Goal: Information Seeking & Learning: Learn about a topic

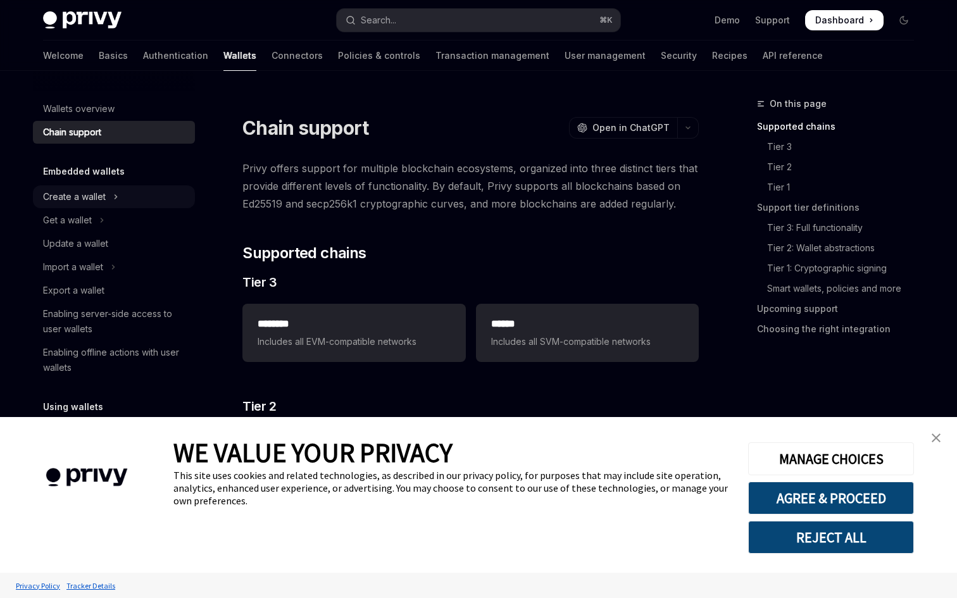
click at [99, 192] on div "Create a wallet" at bounding box center [74, 196] width 63 height 15
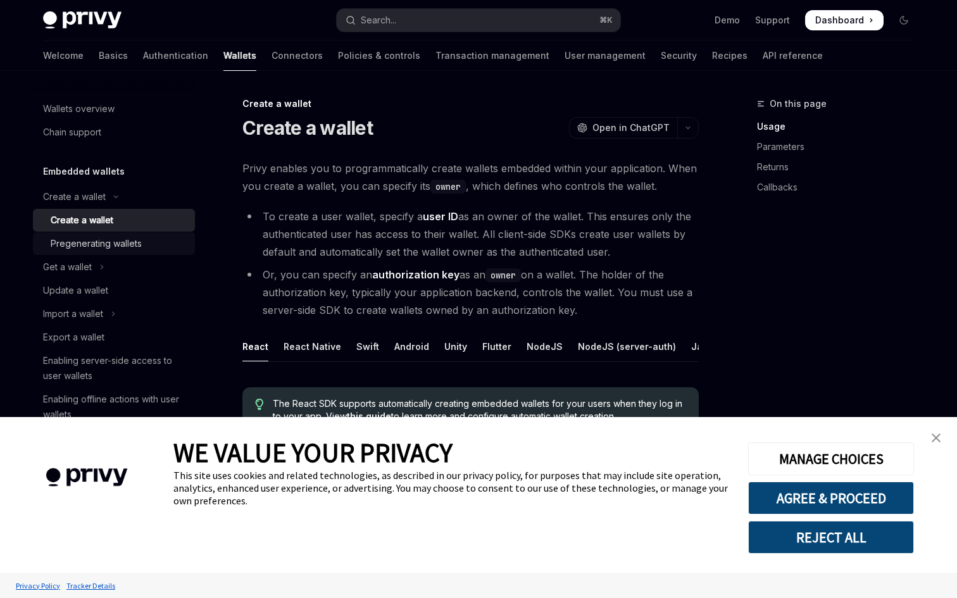
click at [96, 237] on div "Pregenerating wallets" at bounding box center [96, 243] width 91 height 15
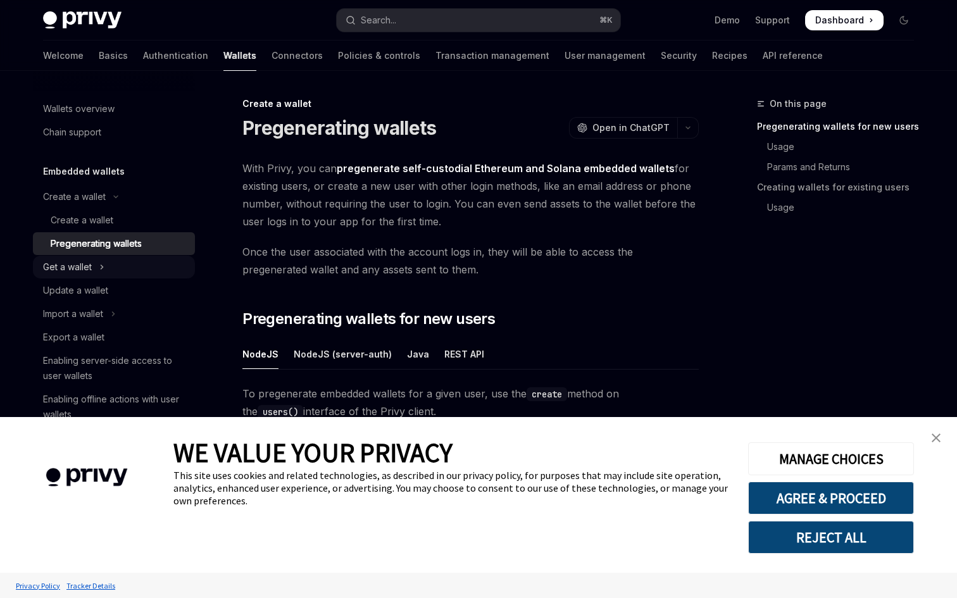
click at [90, 269] on div "Get a wallet" at bounding box center [67, 267] width 49 height 15
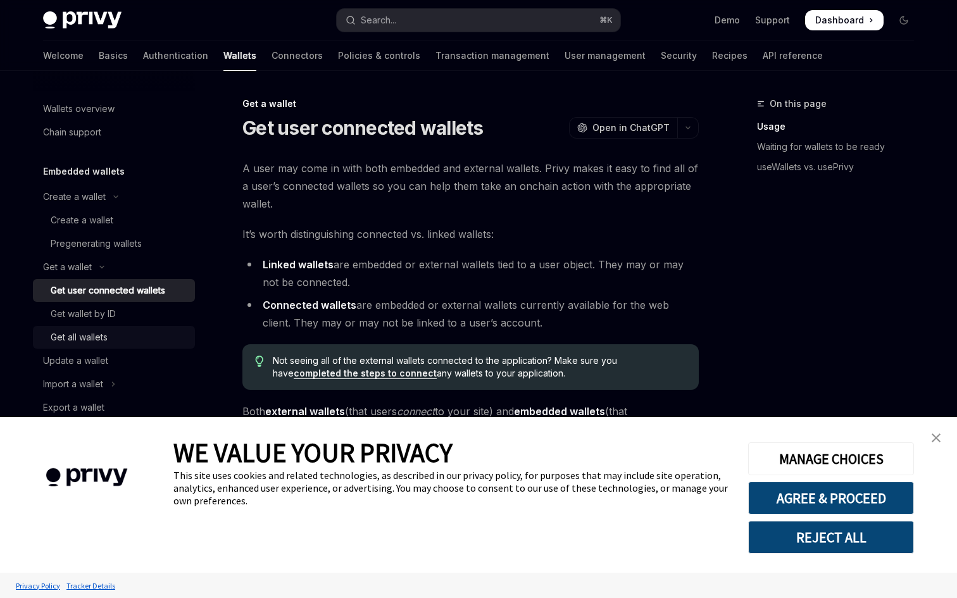
click at [91, 331] on div "Get all wallets" at bounding box center [79, 337] width 57 height 15
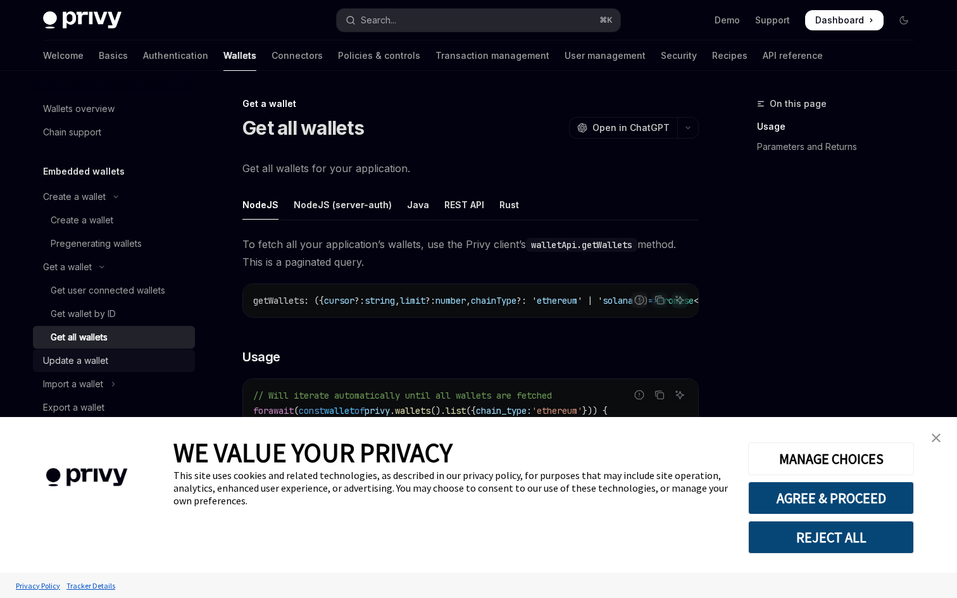
click at [88, 363] on div "Update a wallet" at bounding box center [75, 360] width 65 height 15
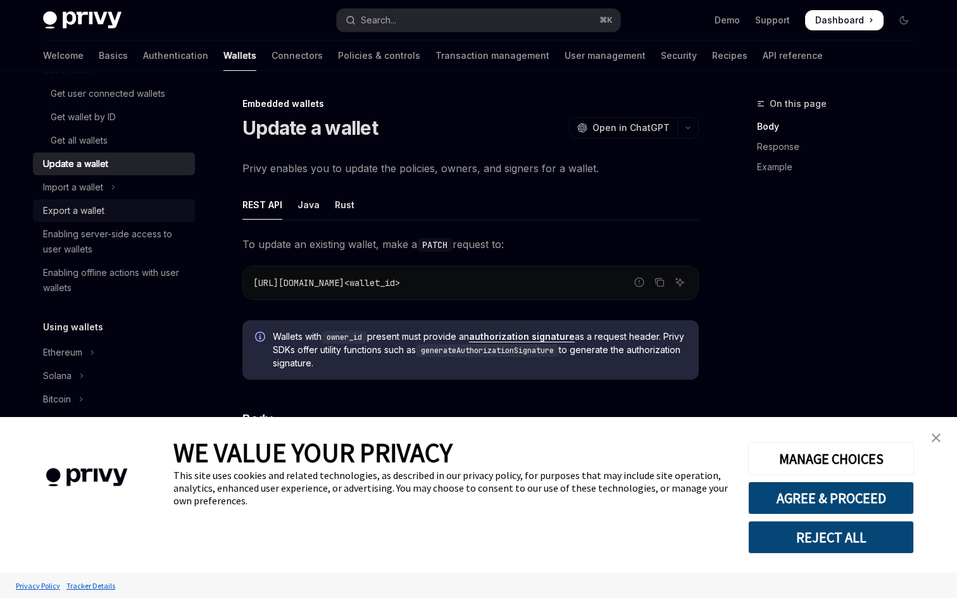
scroll to position [180, 0]
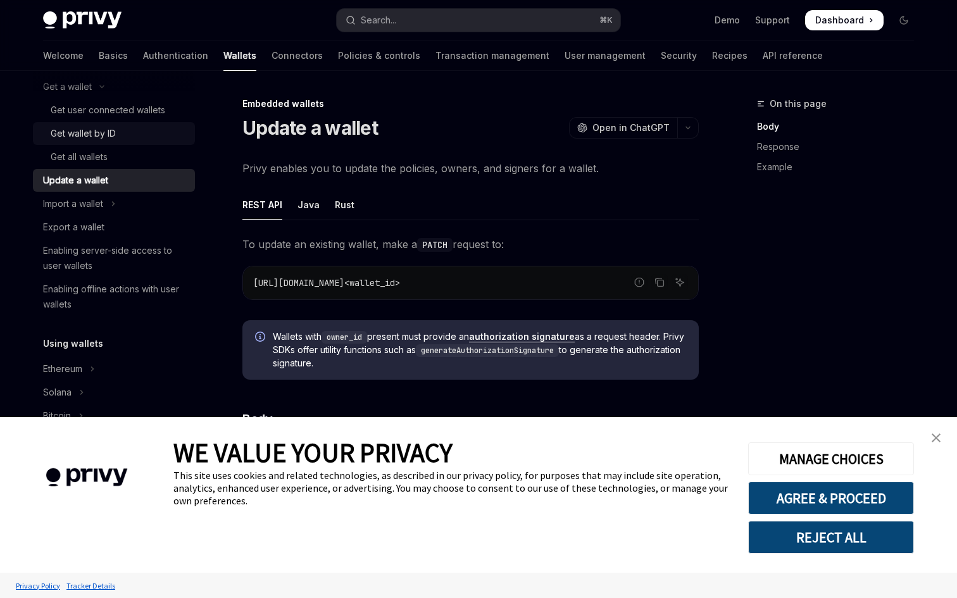
click at [99, 126] on div "Get wallet by ID" at bounding box center [83, 133] width 65 height 15
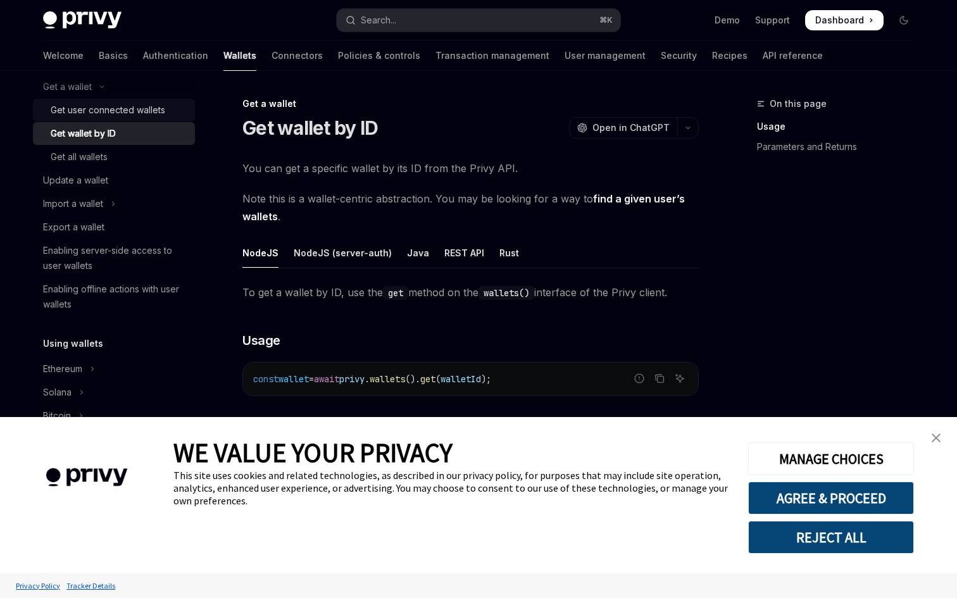
click at [108, 113] on div "Get user connected wallets" at bounding box center [108, 110] width 115 height 15
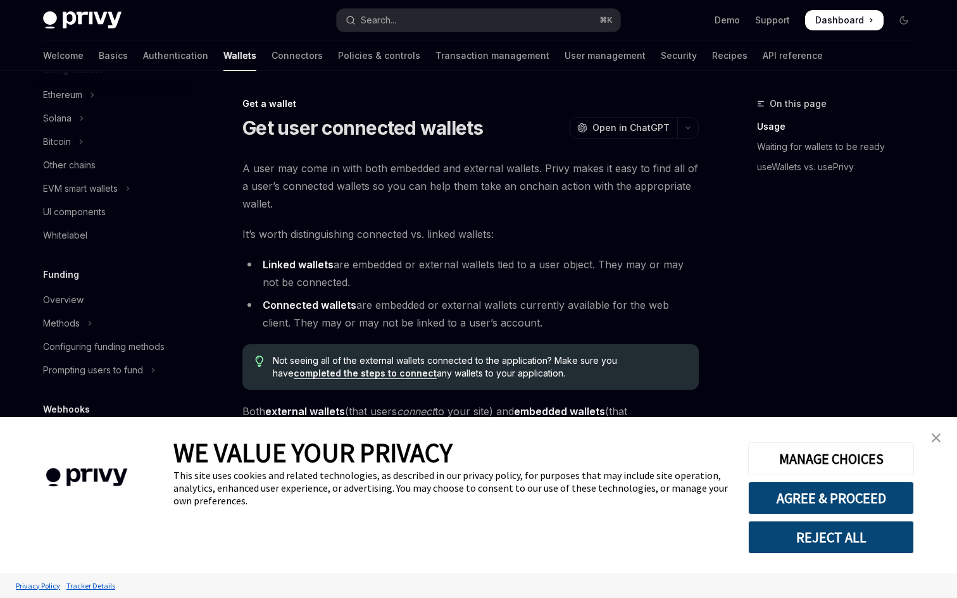
scroll to position [590, 0]
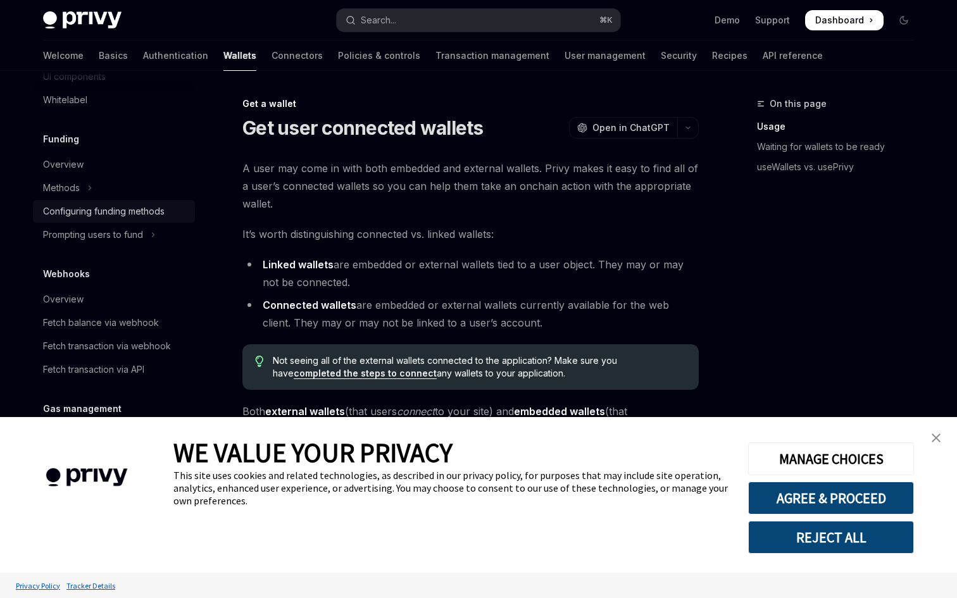
click at [123, 207] on div "Configuring funding methods" at bounding box center [104, 211] width 122 height 15
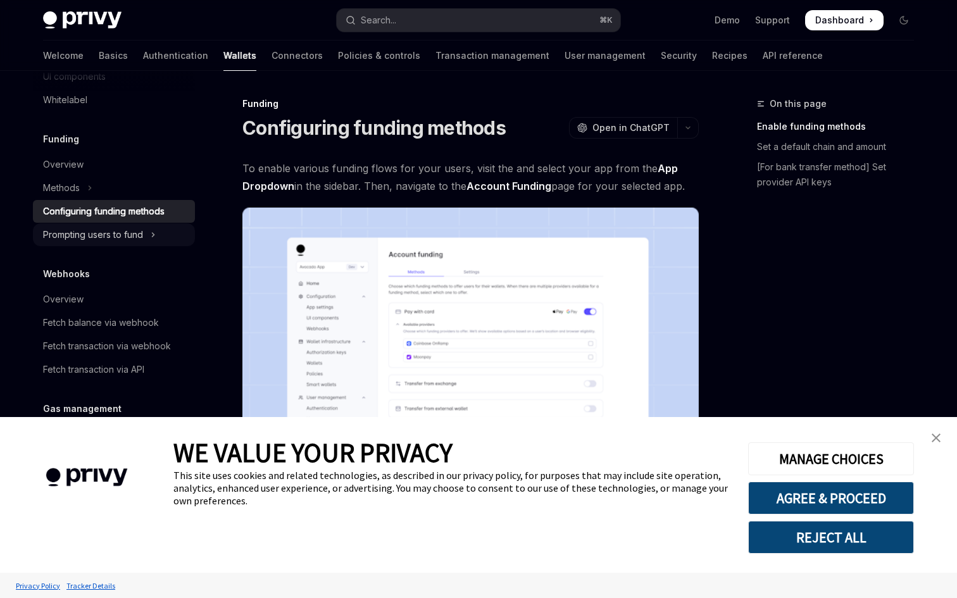
click at [117, 236] on div "Prompting users to fund" at bounding box center [93, 234] width 100 height 15
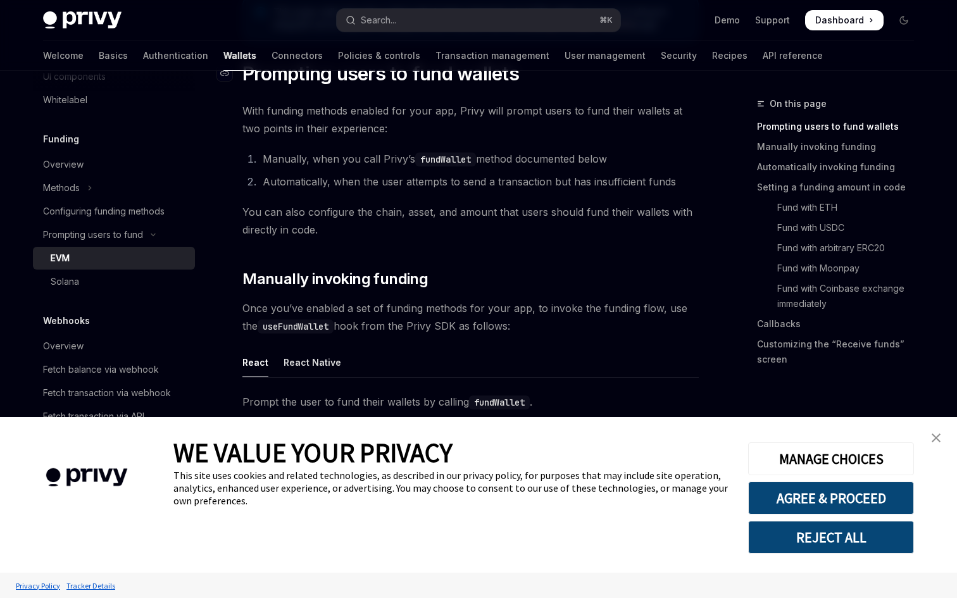
scroll to position [240, 0]
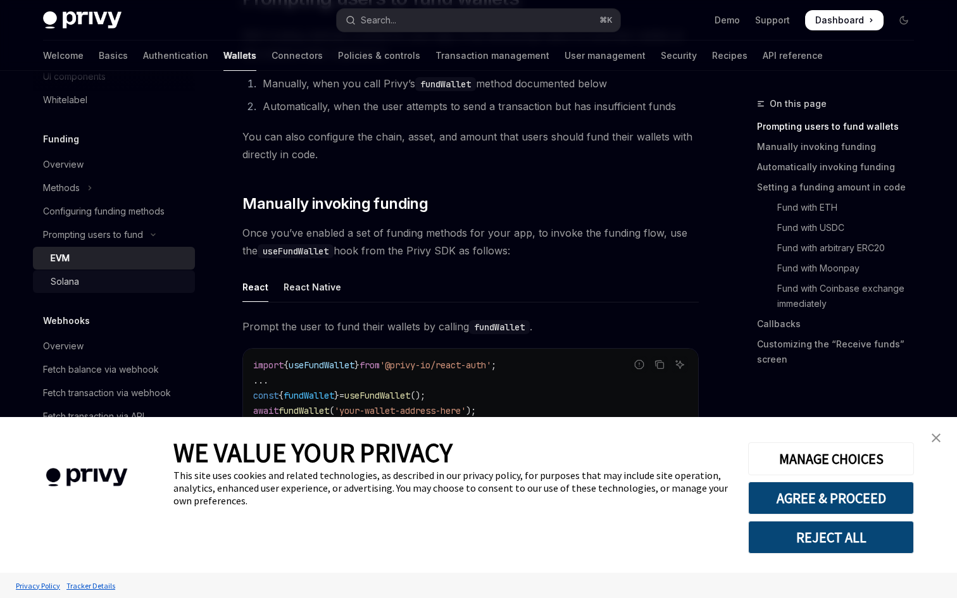
click at [109, 282] on div "Solana" at bounding box center [119, 281] width 137 height 15
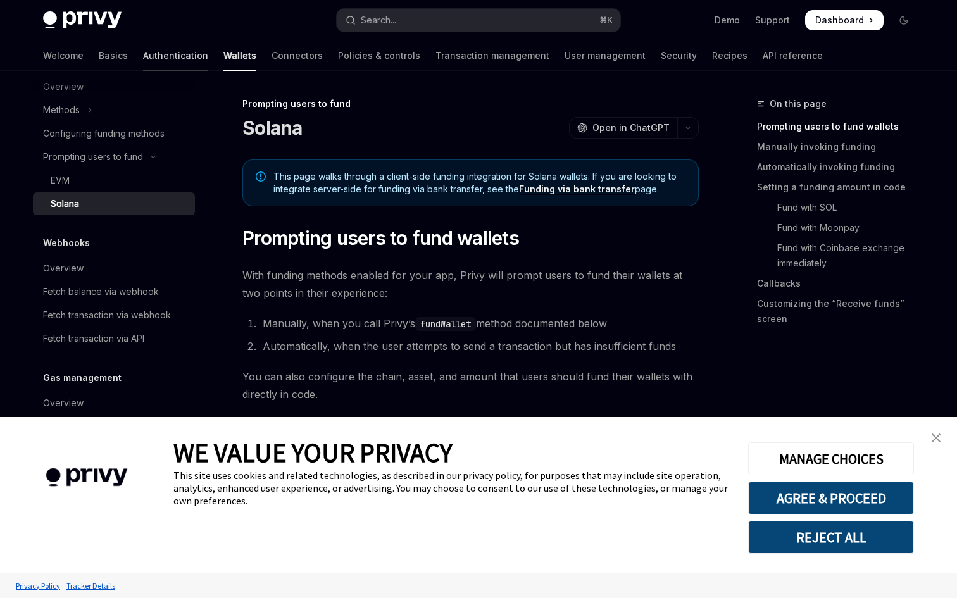
click at [143, 60] on link "Authentication" at bounding box center [175, 56] width 65 height 30
type textarea "*"
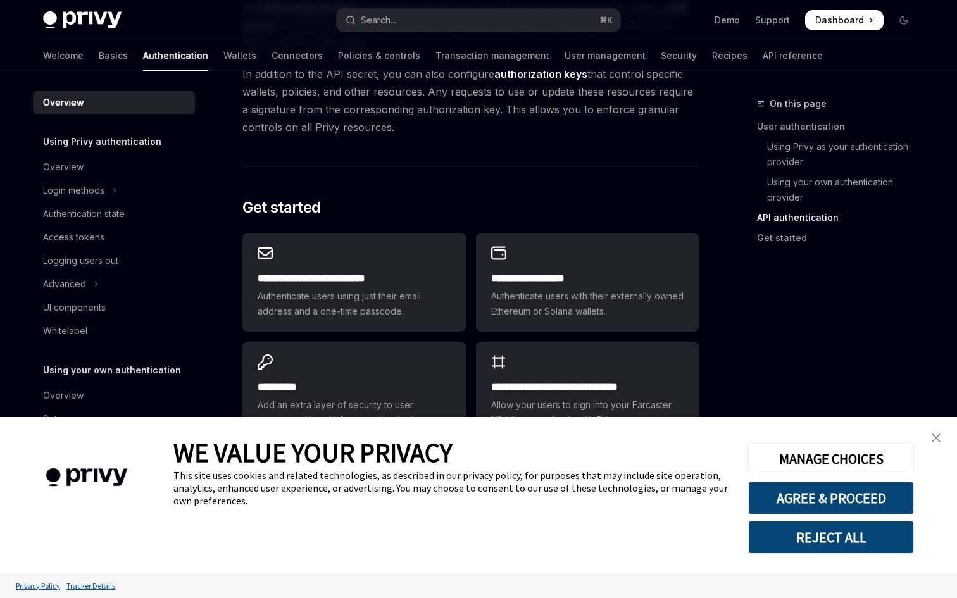
scroll to position [1007, 0]
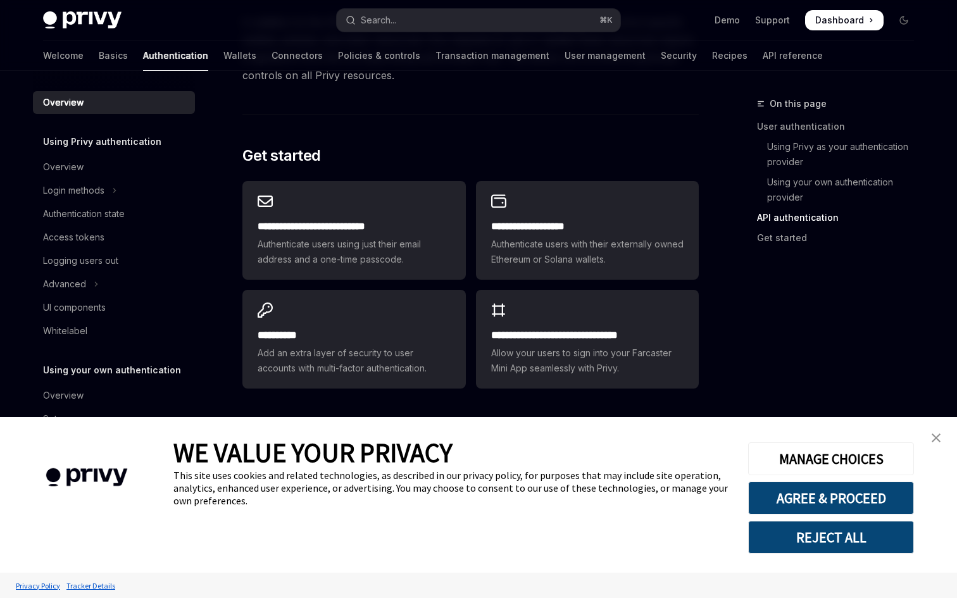
click at [840, 538] on button "REJECT ALL" at bounding box center [831, 537] width 166 height 33
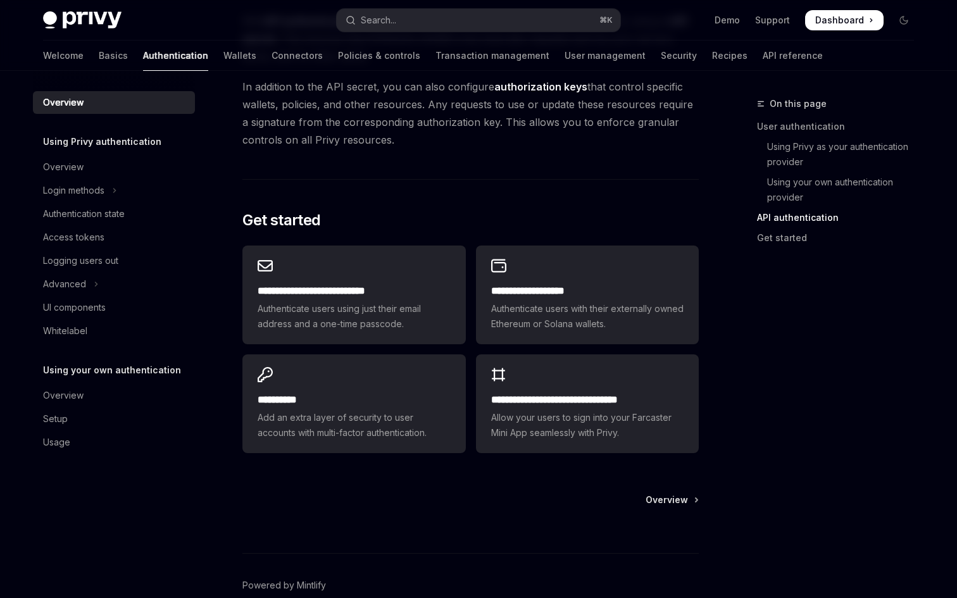
scroll to position [1007, 0]
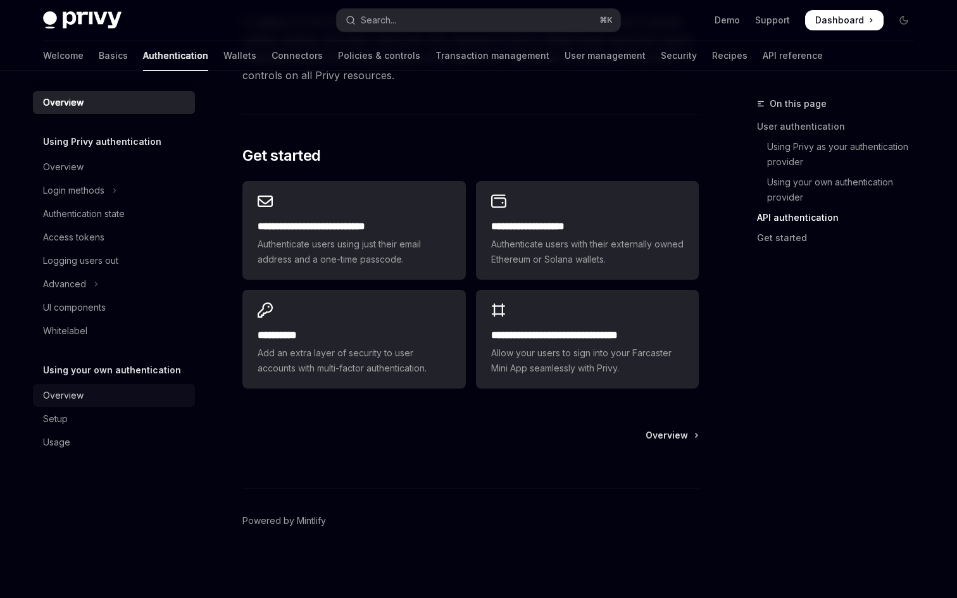
click at [76, 396] on div "Overview" at bounding box center [63, 395] width 41 height 15
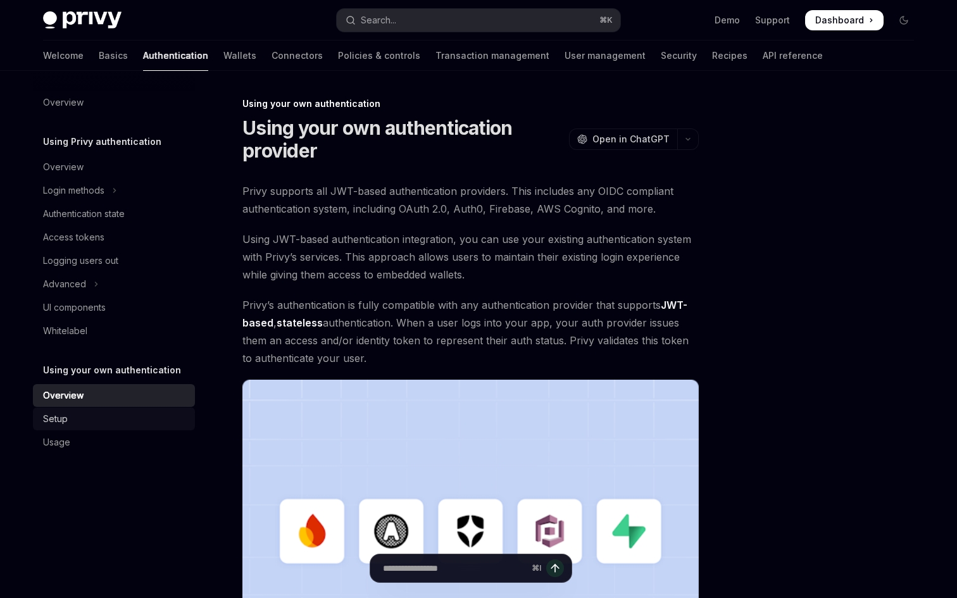
click at [61, 422] on div "Setup" at bounding box center [55, 419] width 25 height 15
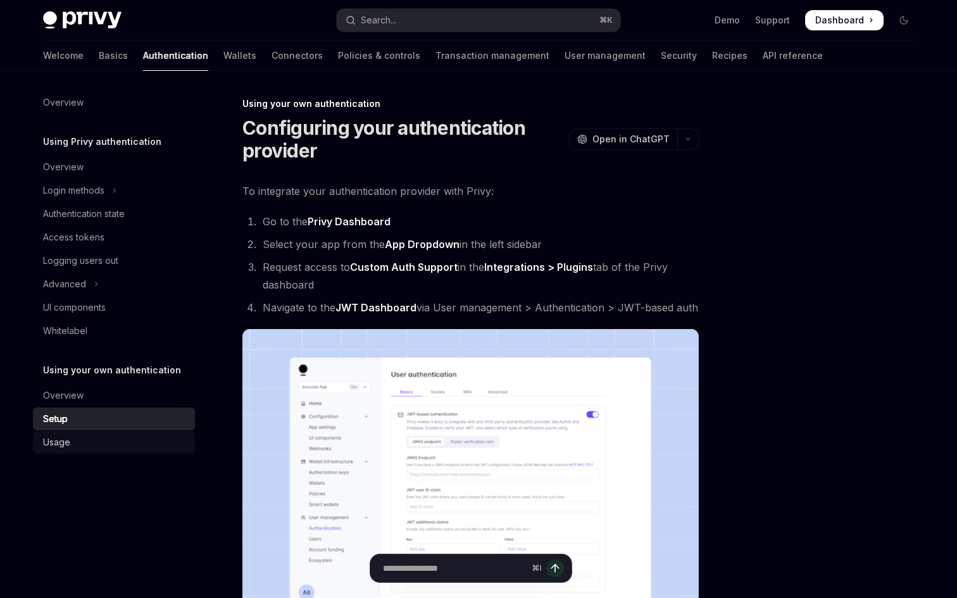
click at [67, 443] on div "Usage" at bounding box center [56, 442] width 27 height 15
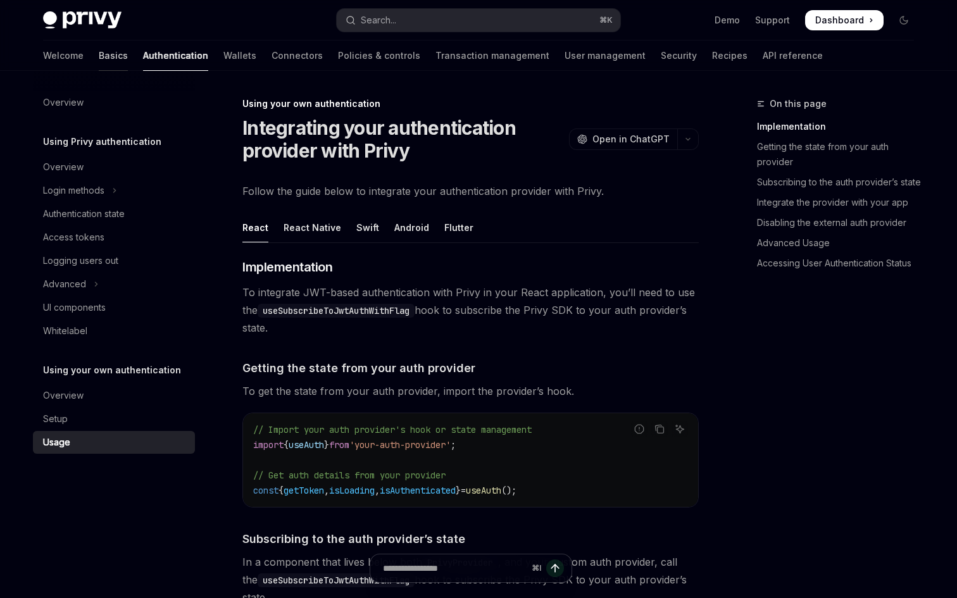
click at [99, 57] on link "Basics" at bounding box center [113, 56] width 29 height 30
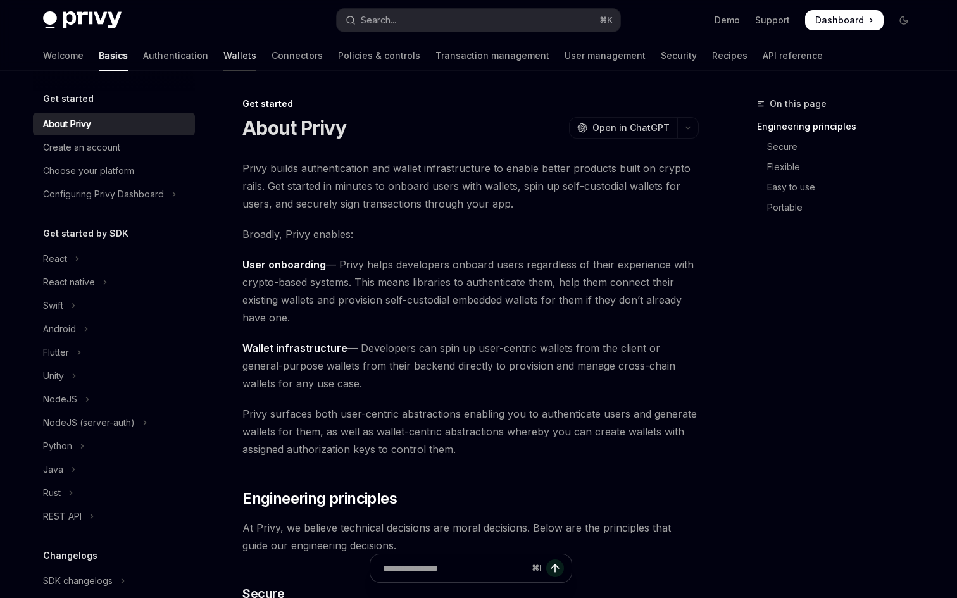
click at [224, 63] on link "Wallets" at bounding box center [240, 56] width 33 height 30
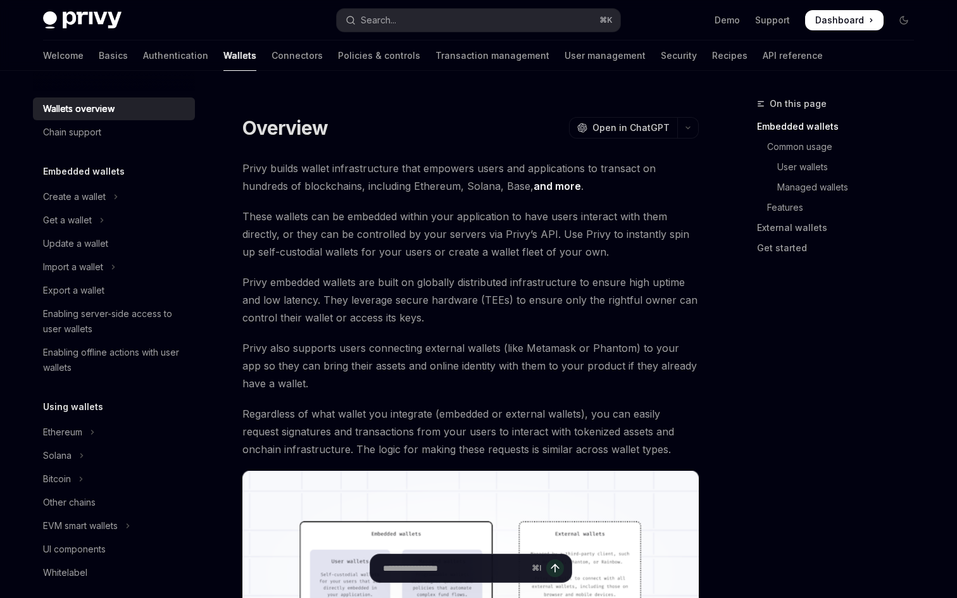
click at [263, 58] on div "Welcome Basics Authentication Wallets Connectors Policies & controls Transactio…" at bounding box center [433, 56] width 780 height 30
click at [272, 59] on link "Connectors" at bounding box center [297, 56] width 51 height 30
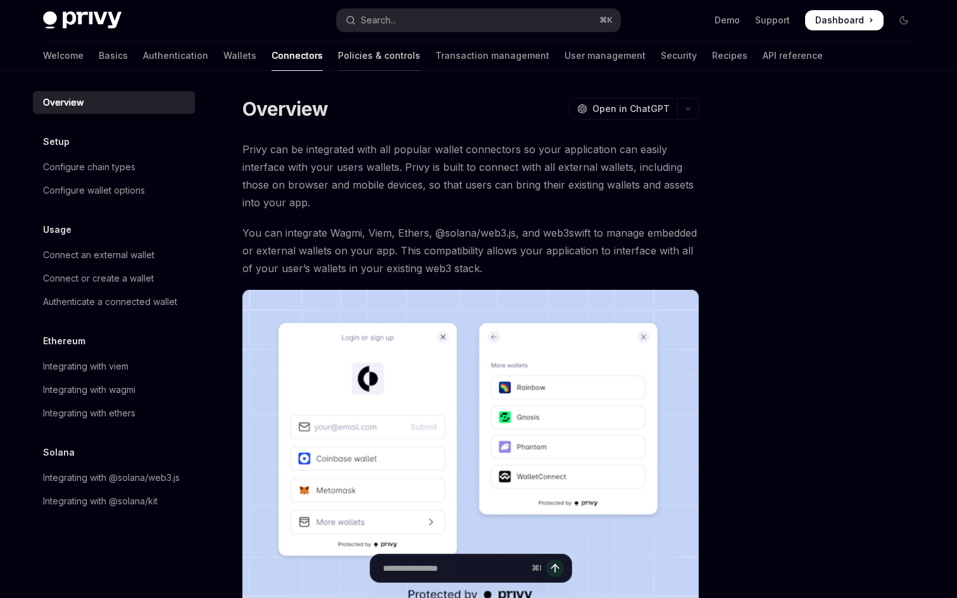
click at [338, 59] on link "Policies & controls" at bounding box center [379, 56] width 82 height 30
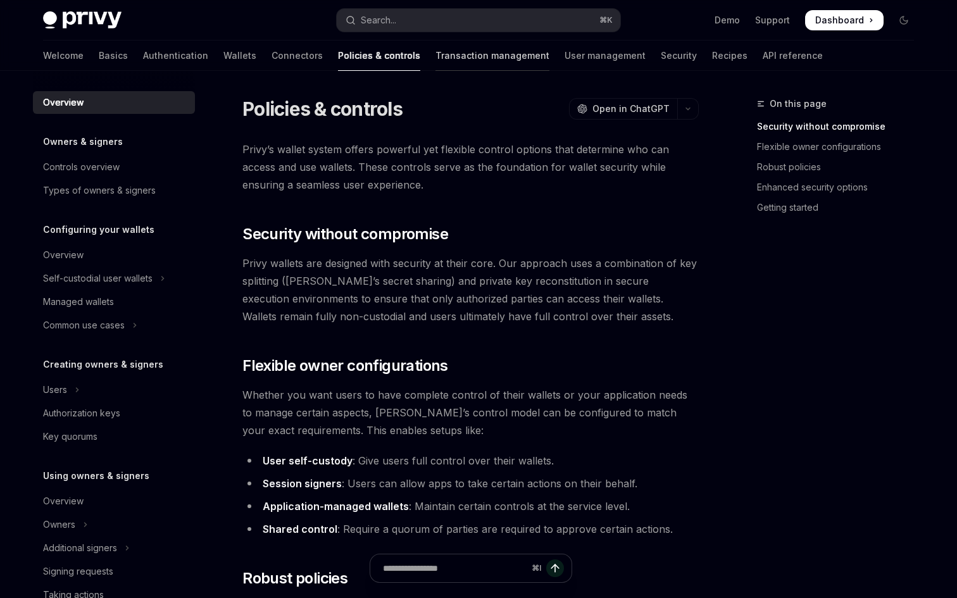
click at [436, 58] on link "Transaction management" at bounding box center [493, 56] width 114 height 30
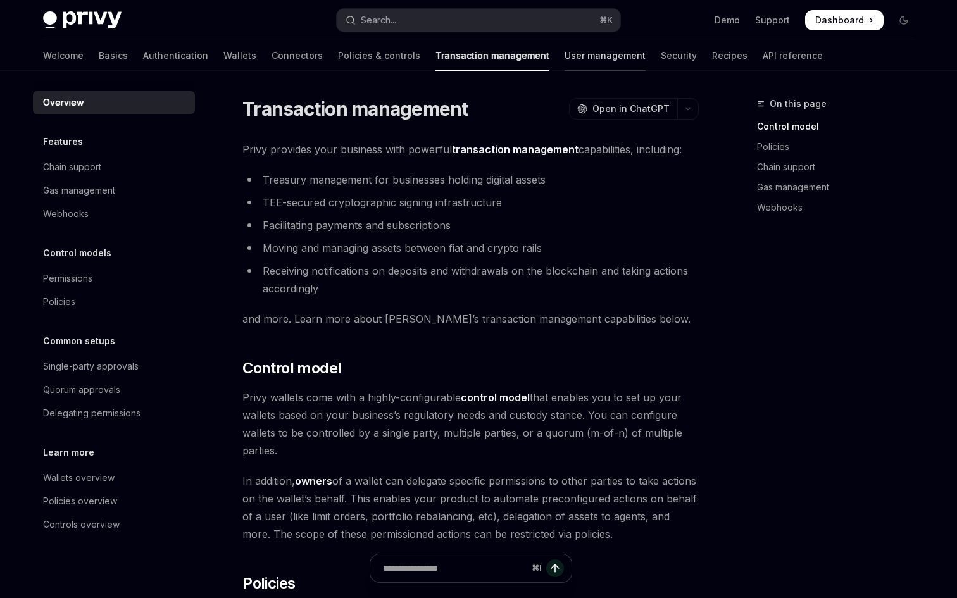
click at [565, 59] on link "User management" at bounding box center [605, 56] width 81 height 30
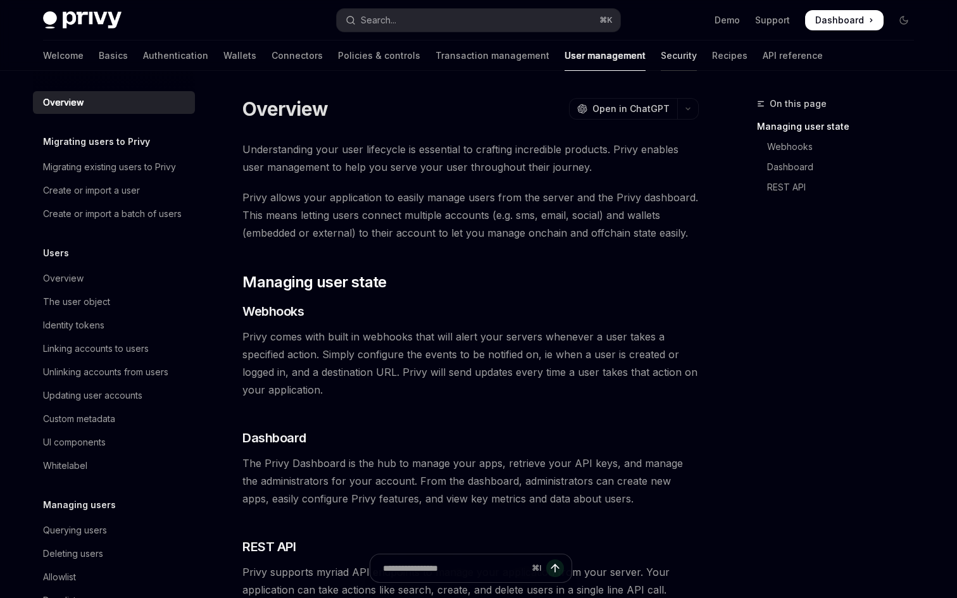
click at [661, 59] on link "Security" at bounding box center [679, 56] width 36 height 30
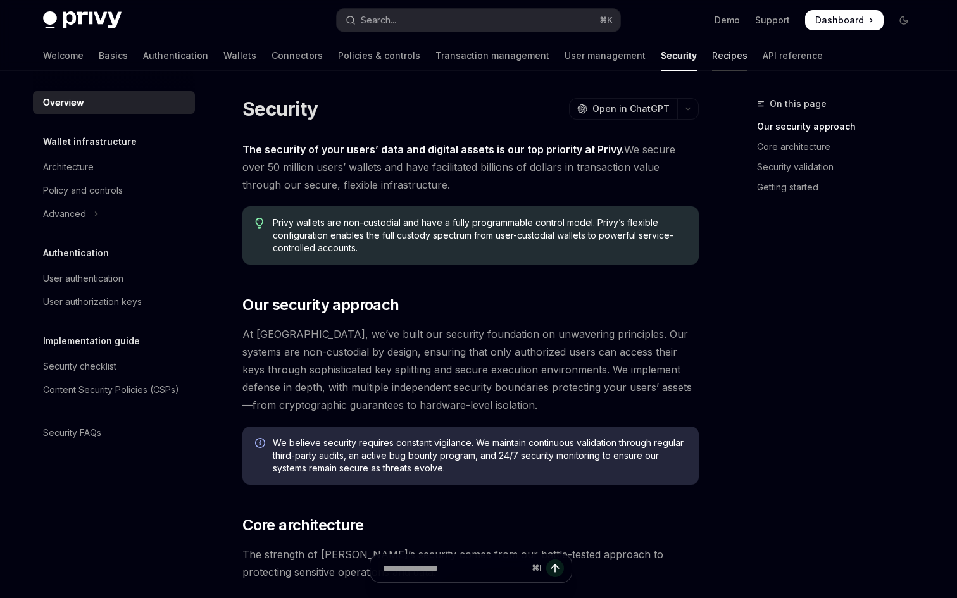
click at [712, 59] on link "Recipes" at bounding box center [729, 56] width 35 height 30
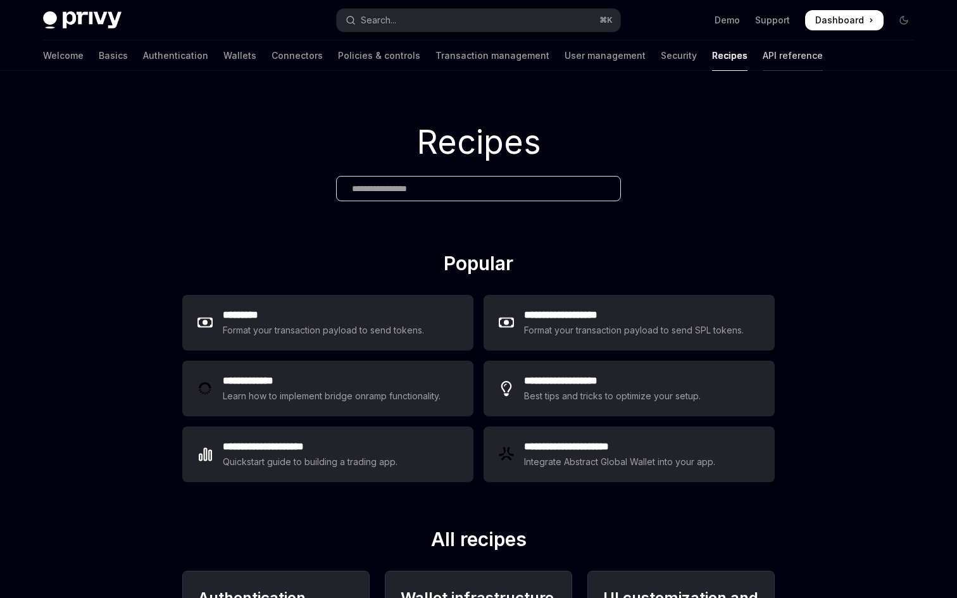
click at [763, 57] on link "API reference" at bounding box center [793, 56] width 60 height 30
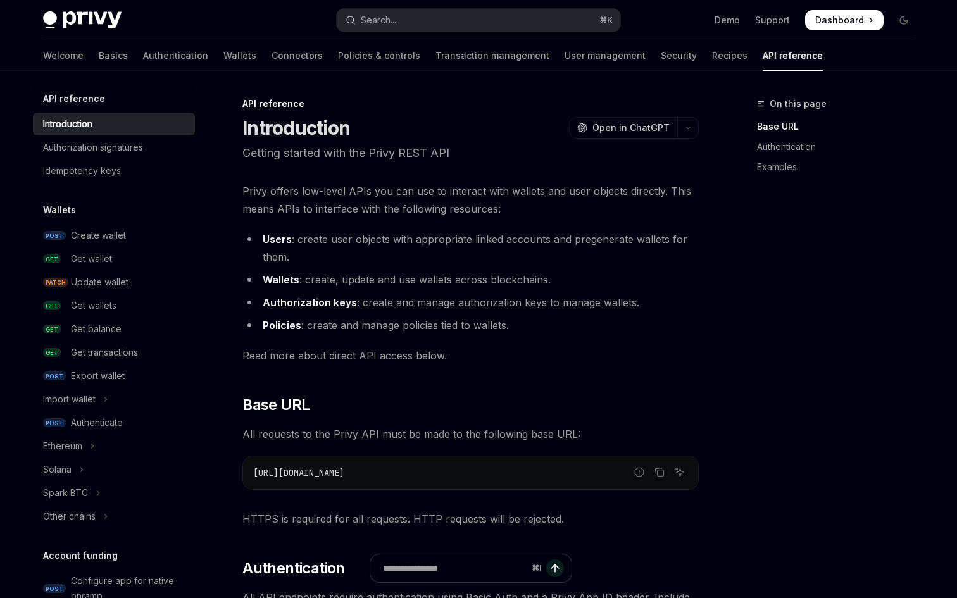
click at [677, 54] on div "Welcome Basics Authentication Wallets Connectors Policies & controls Transactio…" at bounding box center [433, 56] width 780 height 30
click at [712, 60] on link "Recipes" at bounding box center [729, 56] width 35 height 30
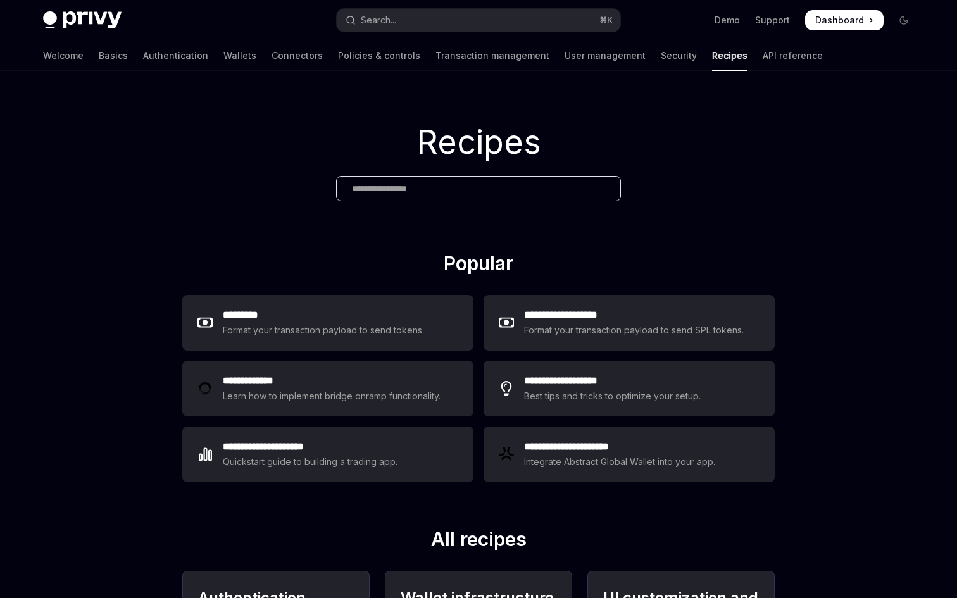
click at [586, 58] on div "Welcome Basics Authentication Wallets Connectors Policies & controls Transactio…" at bounding box center [433, 56] width 780 height 30
click at [661, 58] on link "Security" at bounding box center [679, 56] width 36 height 30
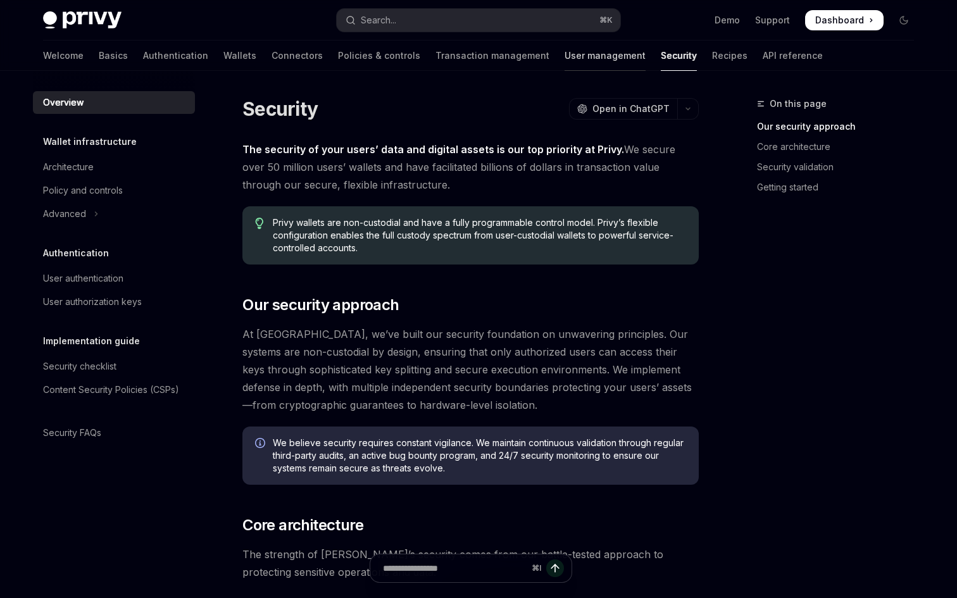
click at [565, 61] on link "User management" at bounding box center [605, 56] width 81 height 30
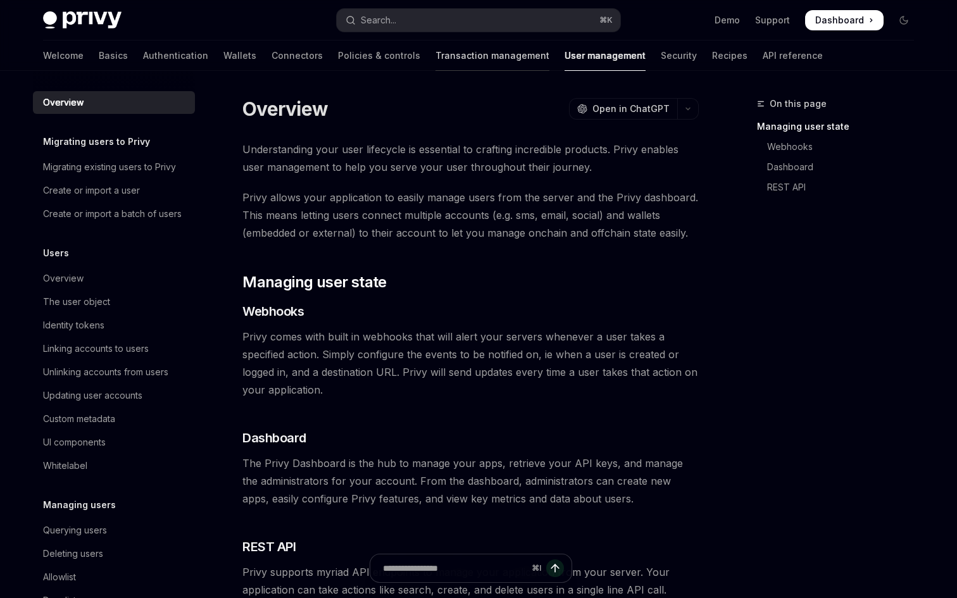
click at [437, 55] on link "Transaction management" at bounding box center [493, 56] width 114 height 30
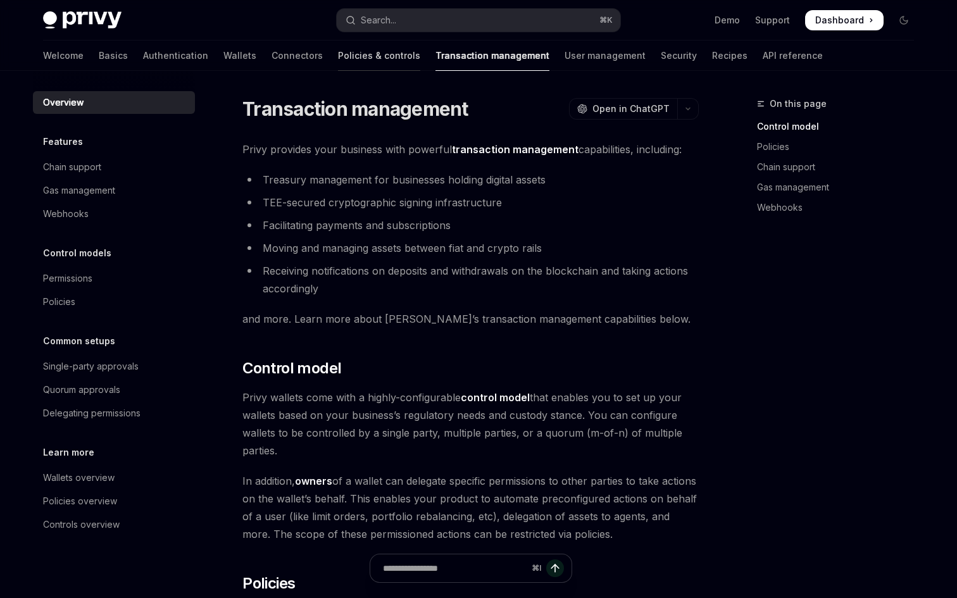
click at [338, 61] on link "Policies & controls" at bounding box center [379, 56] width 82 height 30
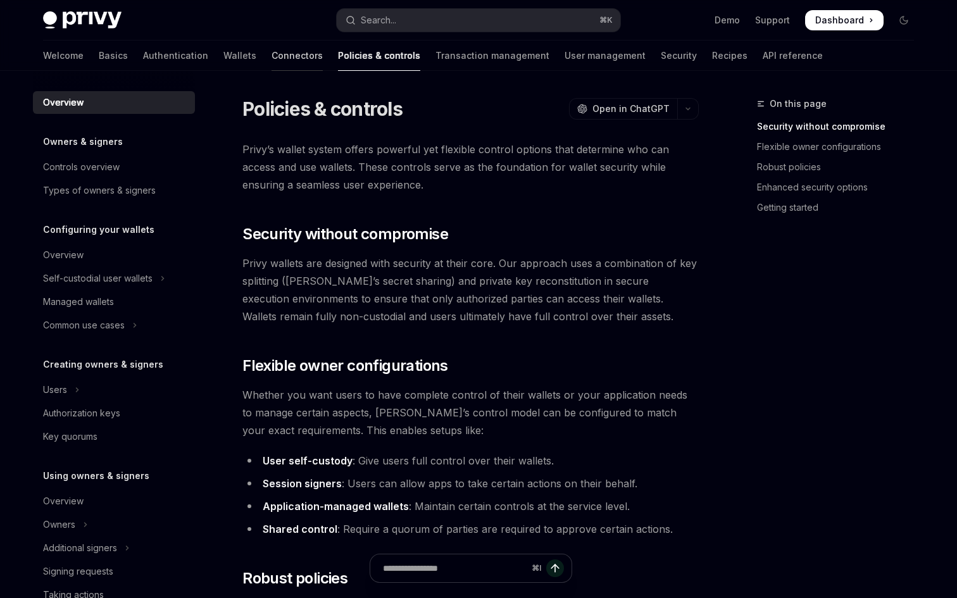
click at [272, 51] on link "Connectors" at bounding box center [297, 56] width 51 height 30
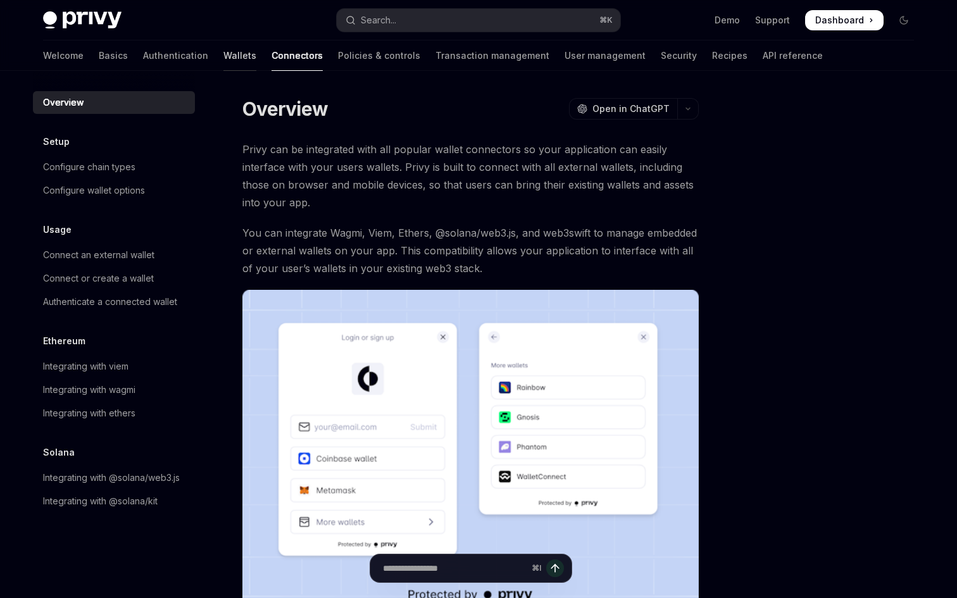
click at [224, 52] on link "Wallets" at bounding box center [240, 56] width 33 height 30
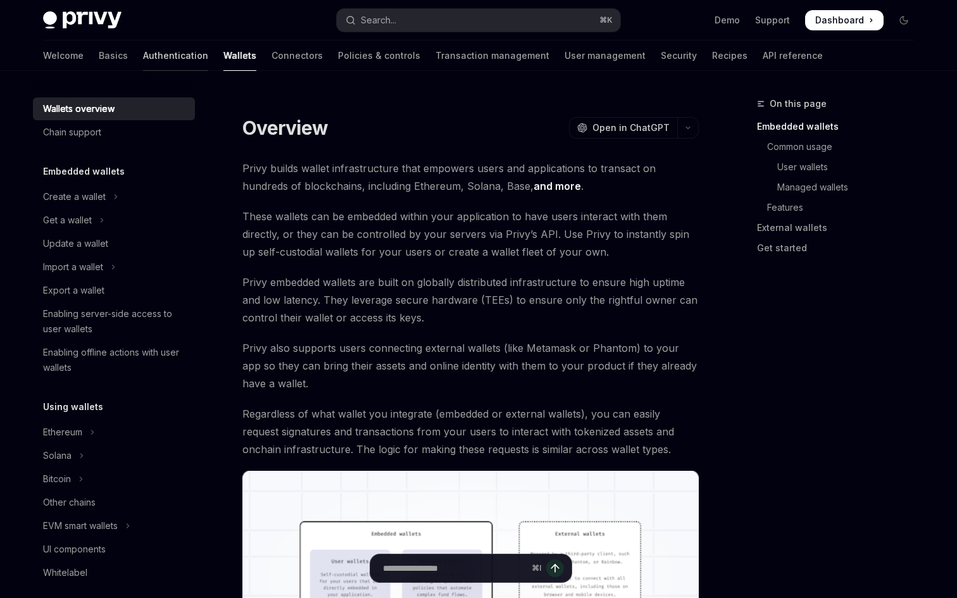
click at [143, 59] on link "Authentication" at bounding box center [175, 56] width 65 height 30
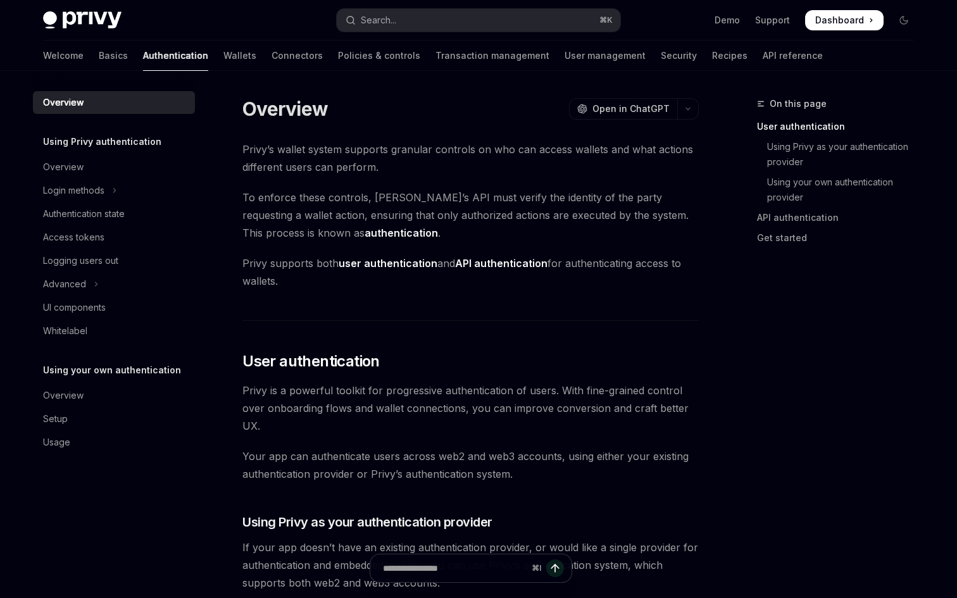
click at [77, 57] on div "Welcome Basics Authentication Wallets Connectors Policies & controls Transactio…" at bounding box center [433, 56] width 780 height 30
click at [99, 57] on link "Basics" at bounding box center [113, 56] width 29 height 30
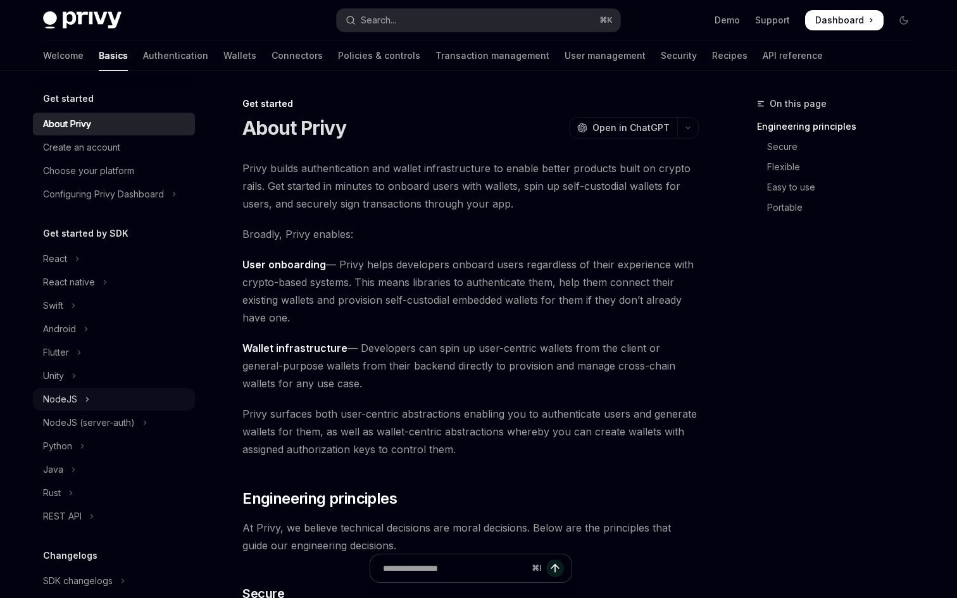
click at [66, 399] on div "NodeJS" at bounding box center [60, 399] width 34 height 15
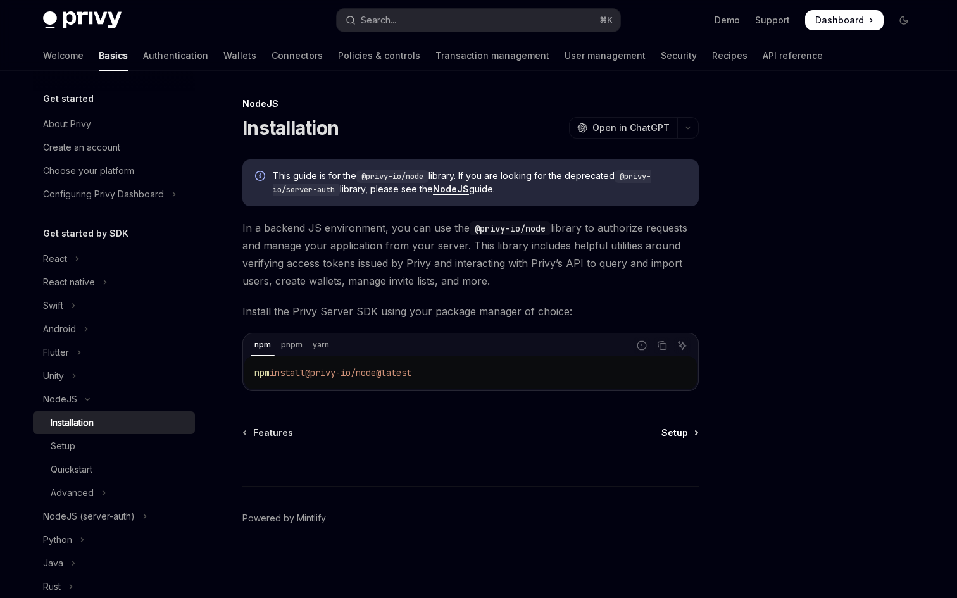
click at [696, 434] on icon at bounding box center [697, 433] width 2 height 4
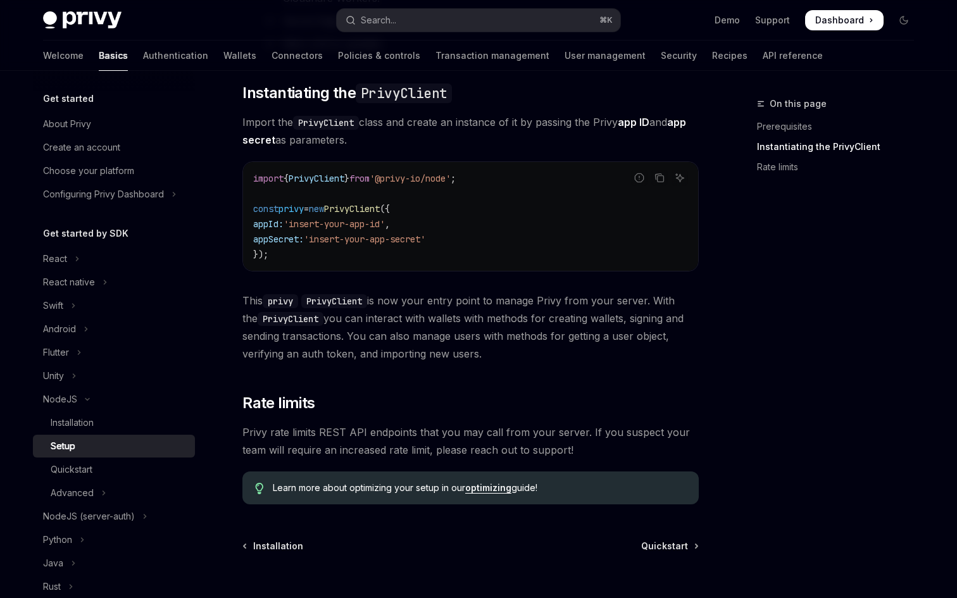
scroll to position [434, 0]
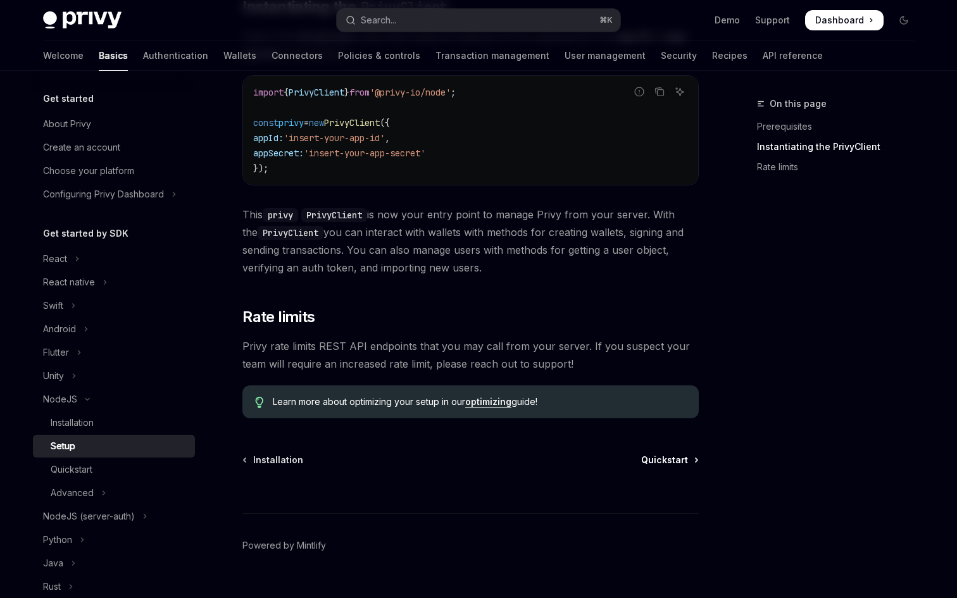
click at [681, 459] on span "Quickstart" at bounding box center [664, 460] width 47 height 13
type textarea "*"
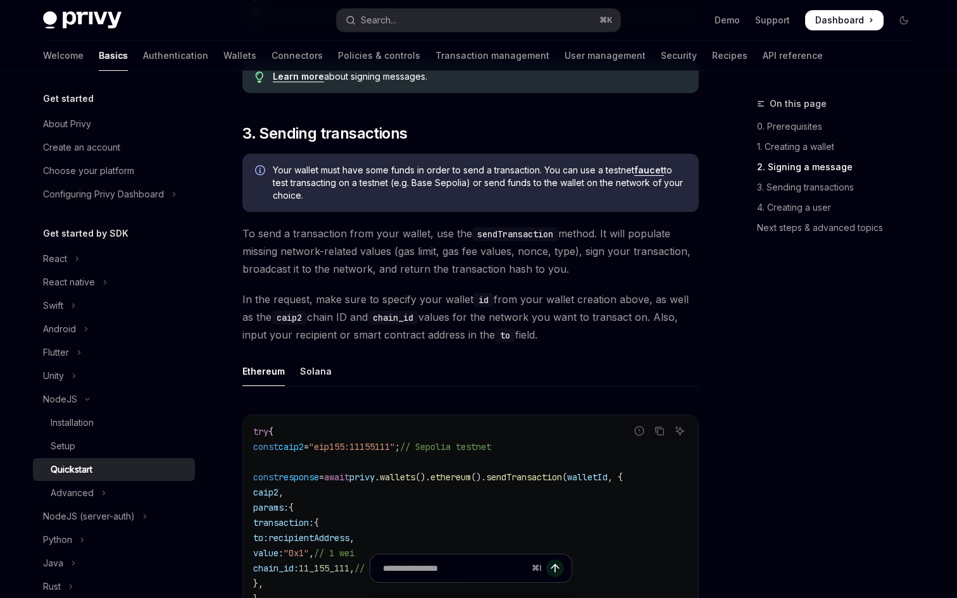
scroll to position [1423, 0]
